Goal: Navigation & Orientation: Find specific page/section

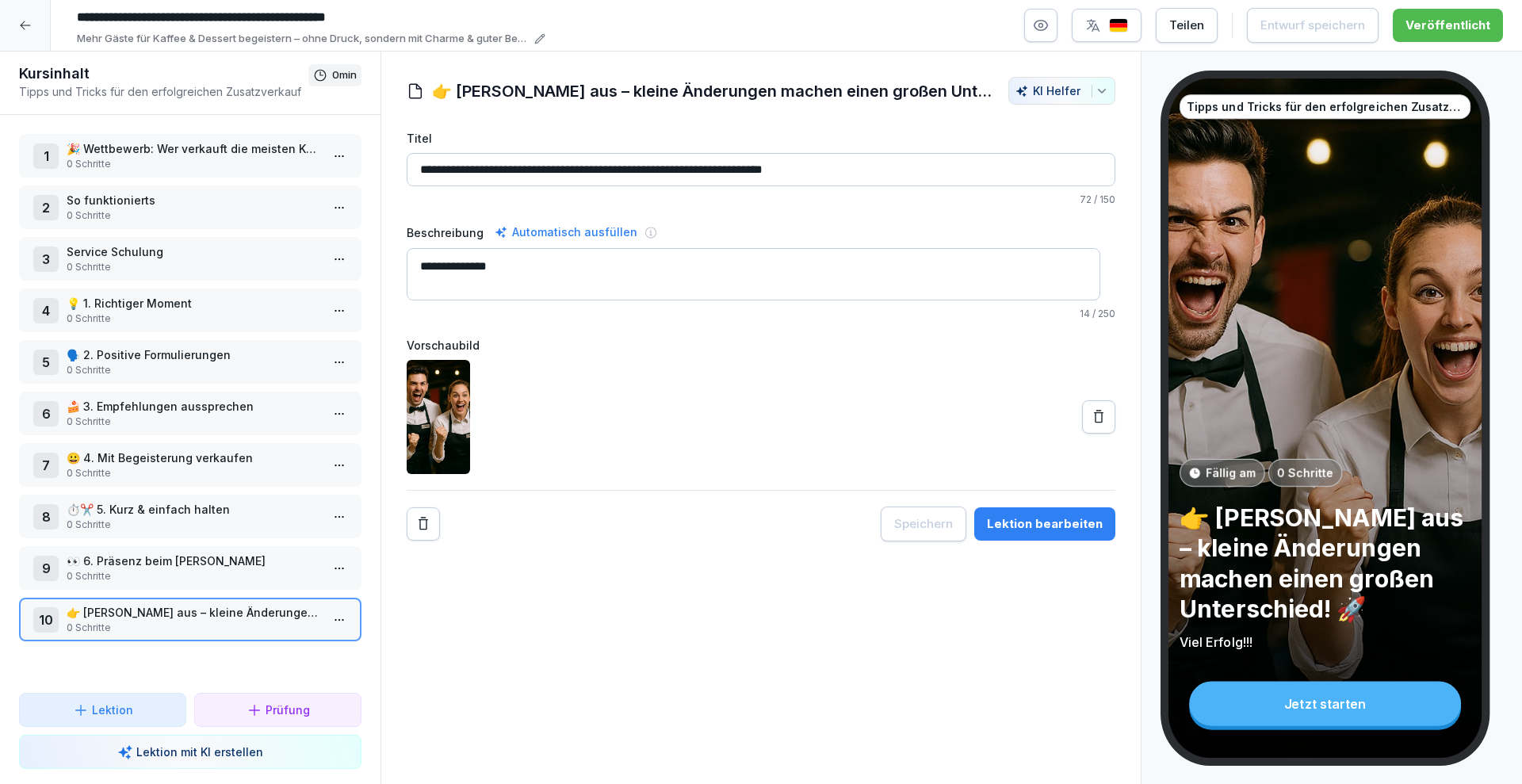
click at [35, 27] on div at bounding box center [25, 25] width 51 height 51
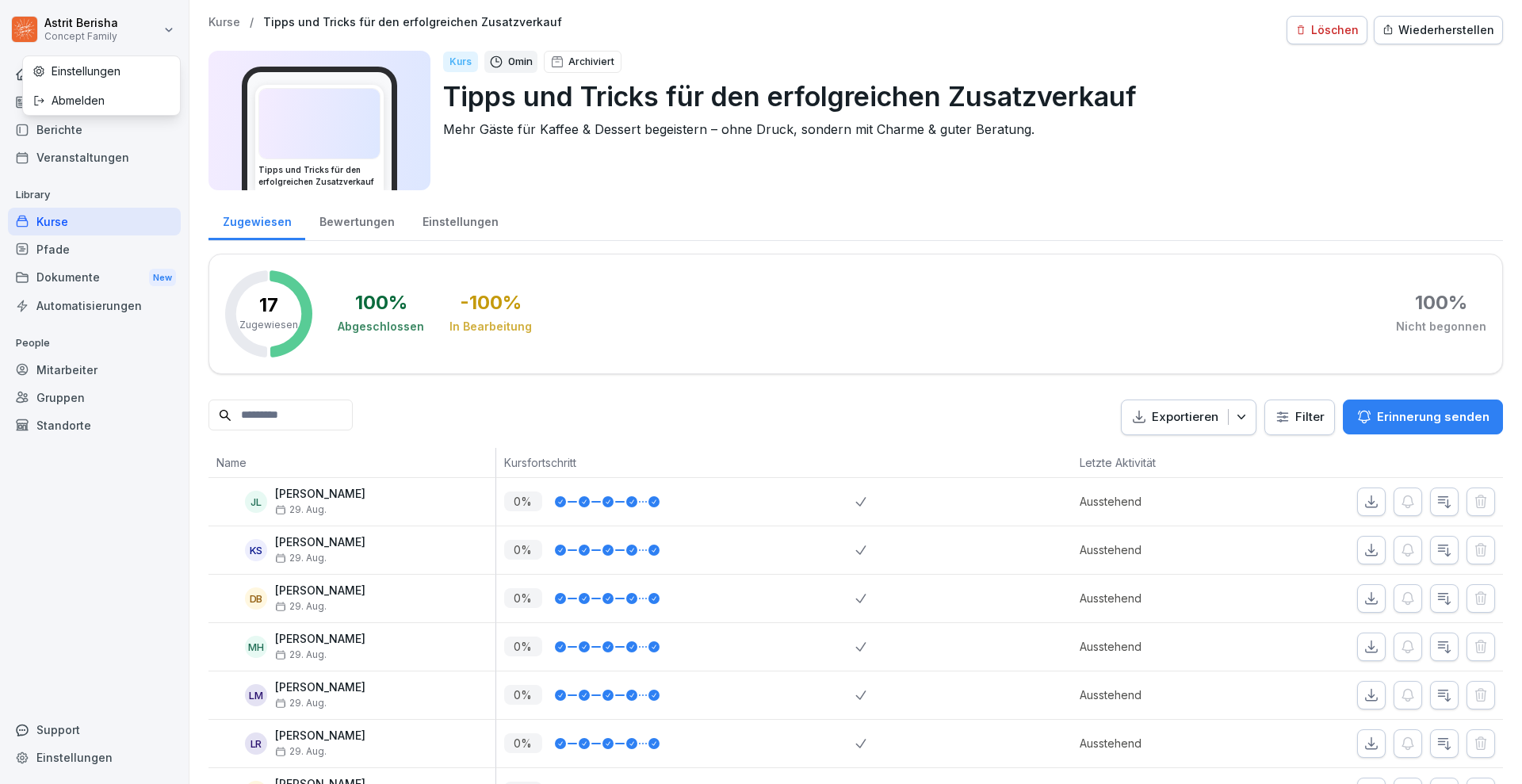
click at [64, 21] on html "[PERSON_NAME] Concept Family Home News Berichte Veranstaltungen Library Kurse P…" at bounding box center [761, 392] width 1522 height 784
click at [690, 208] on html "[PERSON_NAME] Concept Family Home News Berichte Veranstaltungen Library Kurse P…" at bounding box center [761, 392] width 1522 height 784
click at [74, 104] on div "News" at bounding box center [94, 102] width 173 height 28
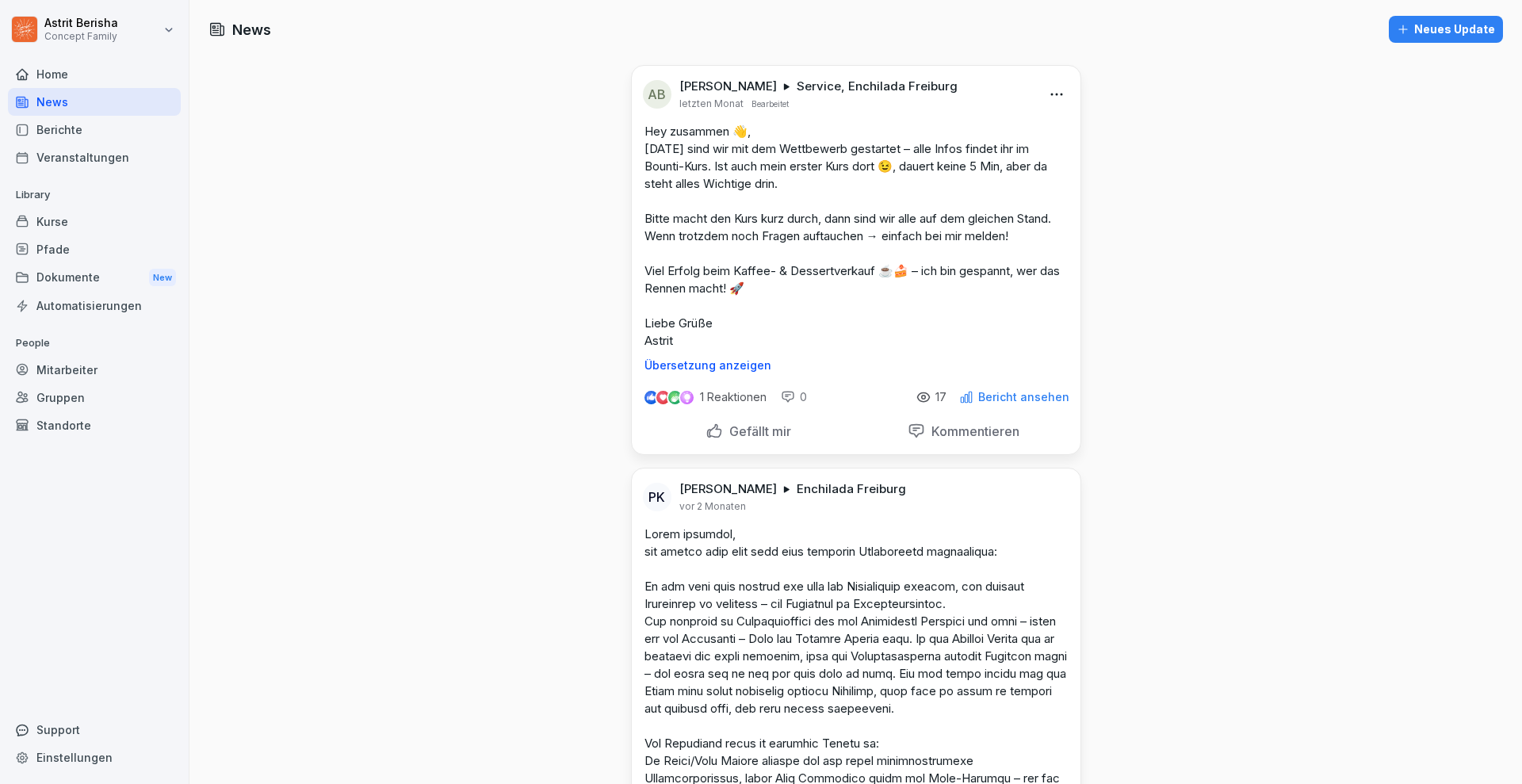
click at [716, 399] on p "1 Reaktionen" at bounding box center [733, 397] width 66 height 13
click at [1414, 33] on div "Neues Update" at bounding box center [1446, 30] width 98 height 17
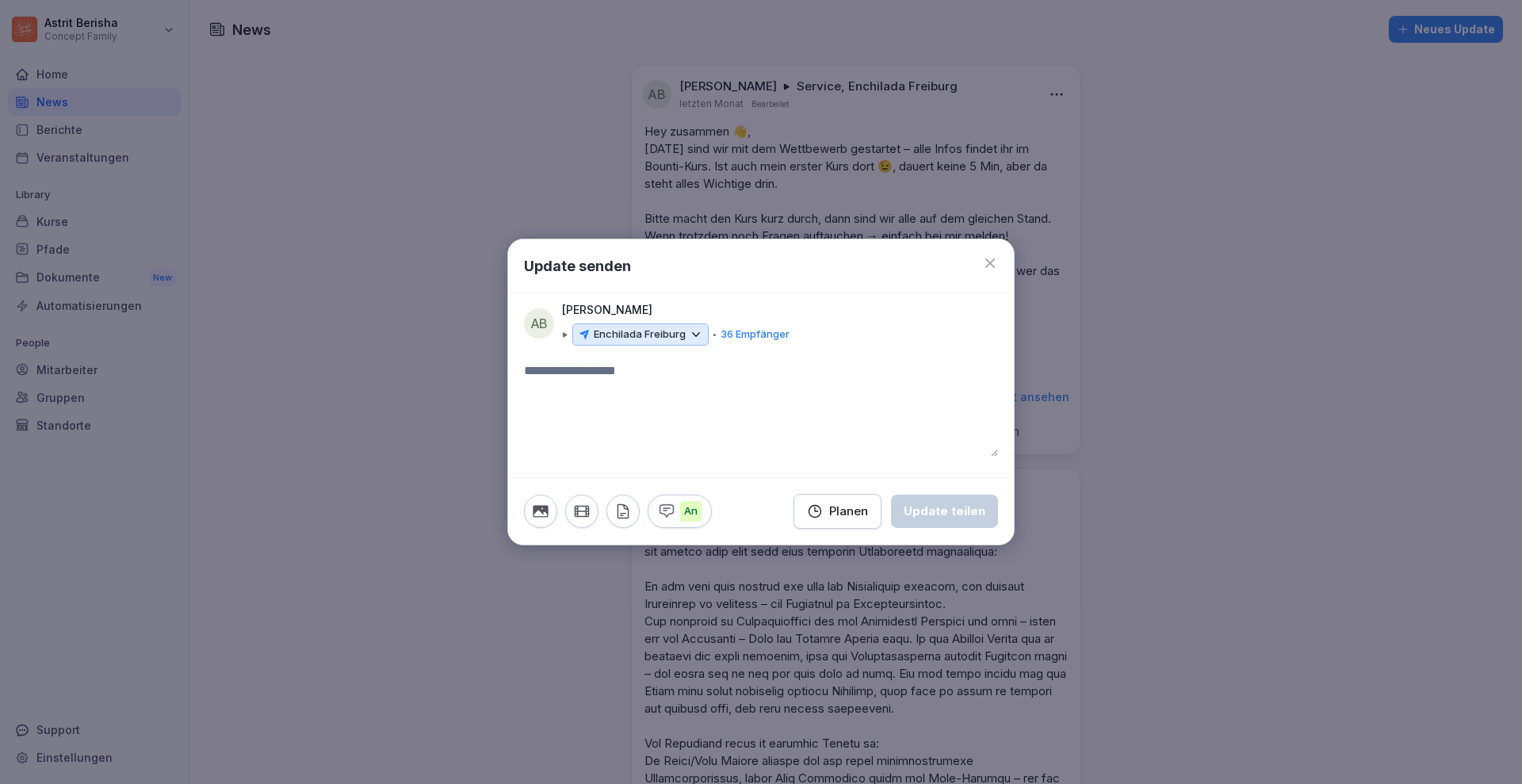
click at [991, 263] on icon at bounding box center [990, 263] width 10 height 10
